Goal: Task Accomplishment & Management: Manage account settings

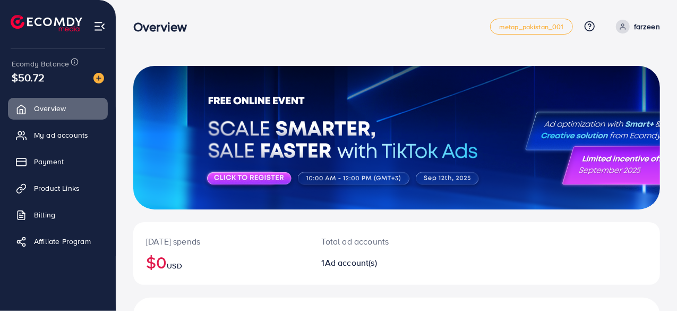
click at [317, 127] on div at bounding box center [396, 137] width 527 height 143
click at [58, 137] on span "My ad accounts" at bounding box center [64, 135] width 54 height 11
click at [69, 133] on span "My ad accounts" at bounding box center [64, 135] width 54 height 11
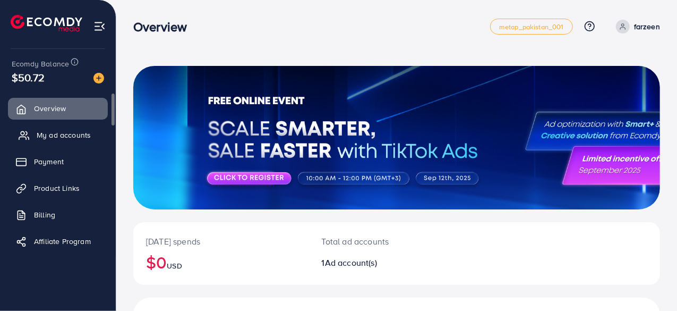
click at [69, 133] on span "My ad accounts" at bounding box center [64, 135] width 54 height 11
click at [50, 137] on span "My ad accounts" at bounding box center [64, 135] width 54 height 11
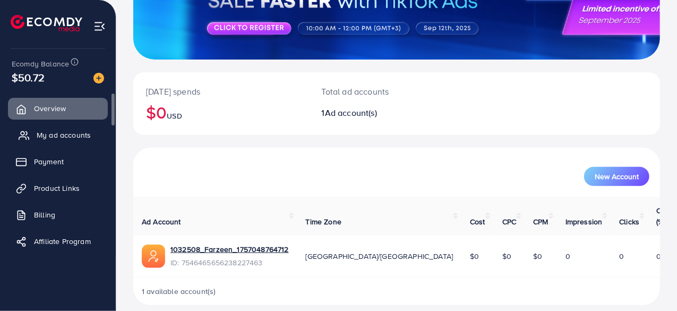
click at [61, 133] on span "My ad accounts" at bounding box center [64, 135] width 54 height 11
click at [35, 133] on link "My ad accounts" at bounding box center [58, 134] width 100 height 21
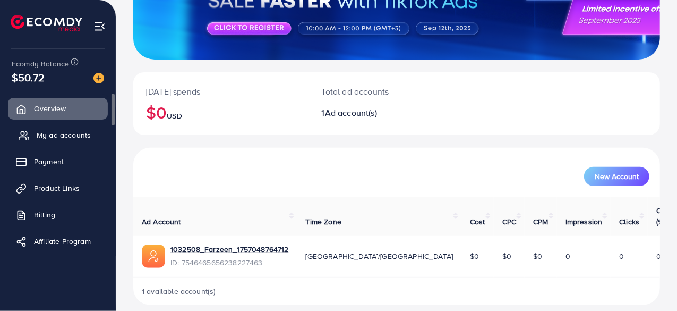
click at [52, 139] on span "My ad accounts" at bounding box center [64, 135] width 54 height 11
click at [216, 244] on link "1032508_Farzeen_1757048764712" at bounding box center [230, 249] width 118 height 11
click at [73, 133] on span "My ad accounts" at bounding box center [64, 135] width 54 height 11
click at [53, 190] on span "Product Links" at bounding box center [60, 188] width 46 height 11
